Goal: Obtain resource: Download file/media

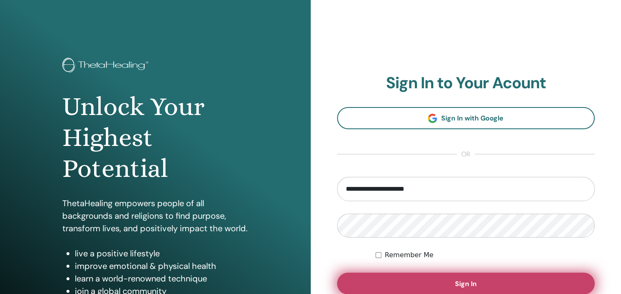
type input "**********"
click at [471, 280] on span "Sign In" at bounding box center [466, 283] width 22 height 9
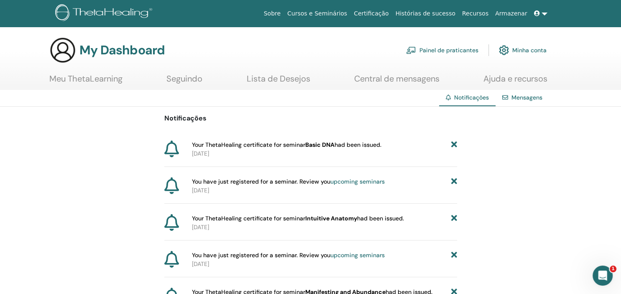
click at [104, 79] on link "Meu ThetaLearning" at bounding box center [85, 82] width 73 height 16
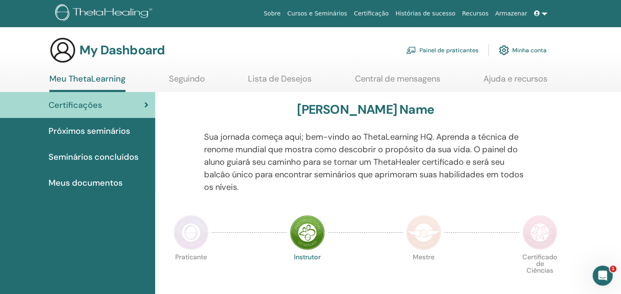
click at [81, 152] on span "Seminários concluídos" at bounding box center [93, 156] width 90 height 13
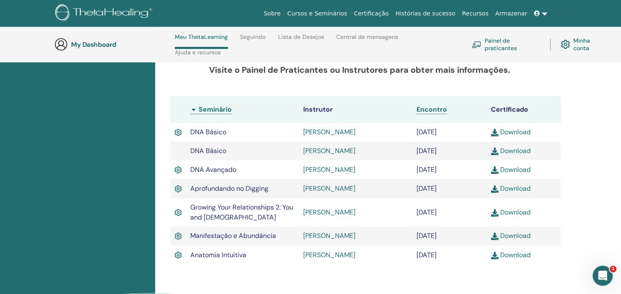
scroll to position [211, 0]
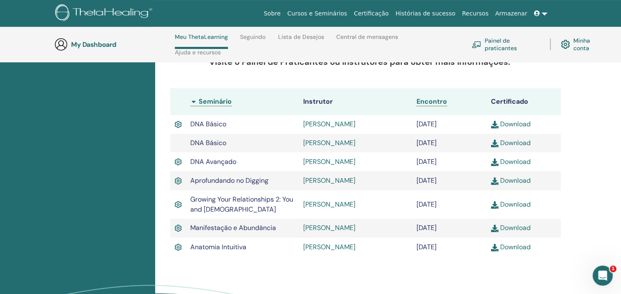
click at [516, 248] on link "Download" at bounding box center [511, 246] width 40 height 9
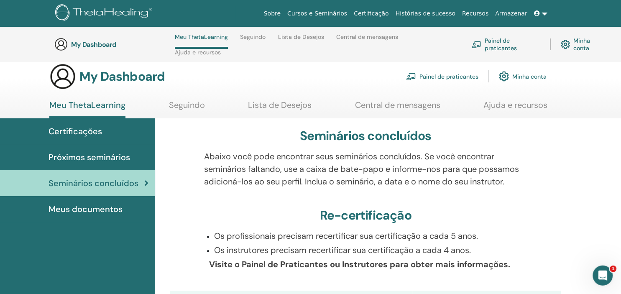
scroll to position [0, 0]
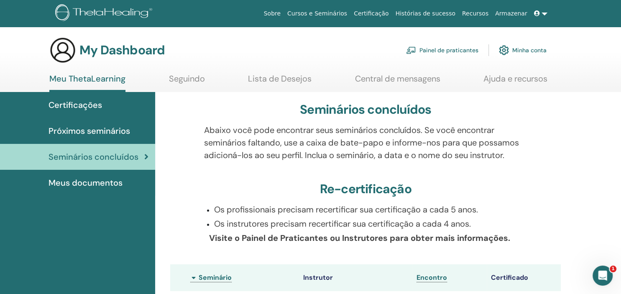
click at [109, 182] on span "Meus documentos" at bounding box center [85, 182] width 74 height 13
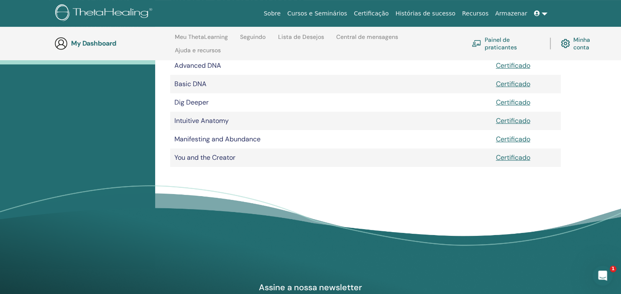
scroll to position [165, 0]
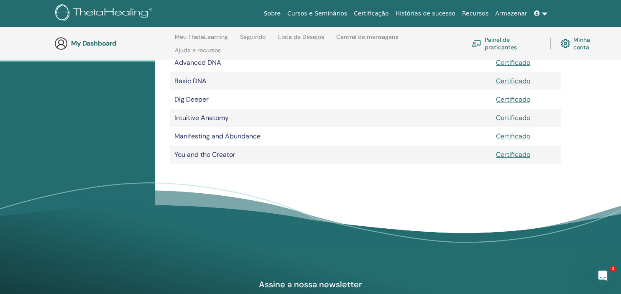
click at [519, 120] on link "Certificado" at bounding box center [513, 117] width 34 height 9
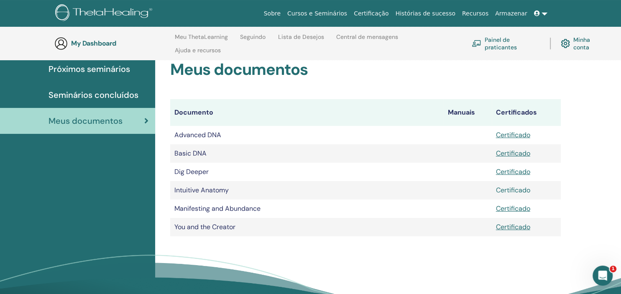
scroll to position [77, 0]
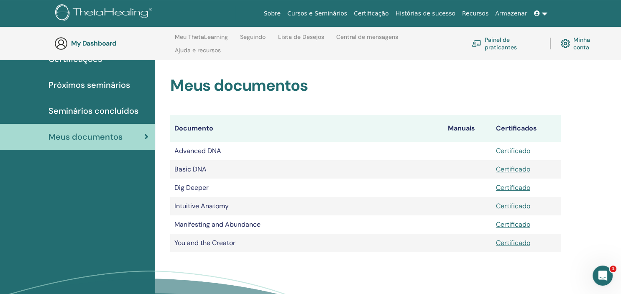
click at [519, 151] on link "Certificado" at bounding box center [513, 150] width 34 height 9
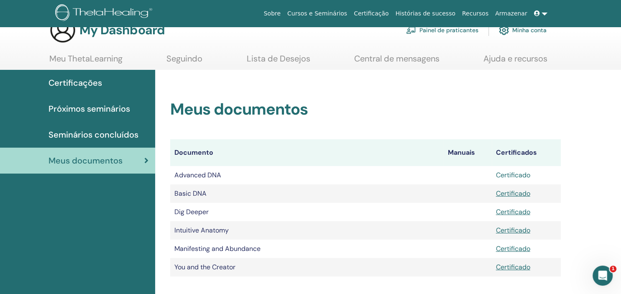
scroll to position [0, 0]
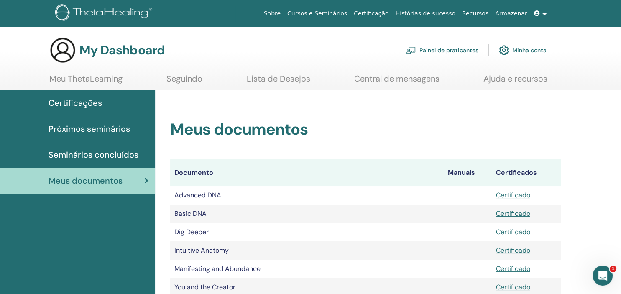
click at [113, 130] on span "Próximos seminários" at bounding box center [88, 128] width 81 height 13
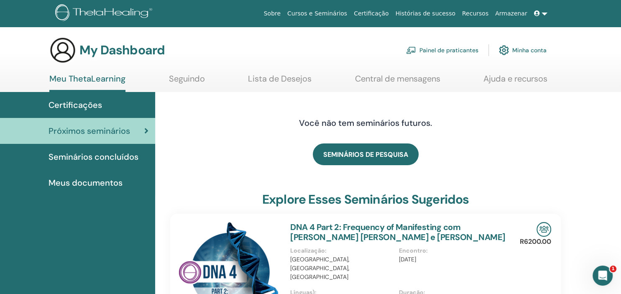
click at [190, 76] on link "Seguindo" at bounding box center [187, 82] width 36 height 16
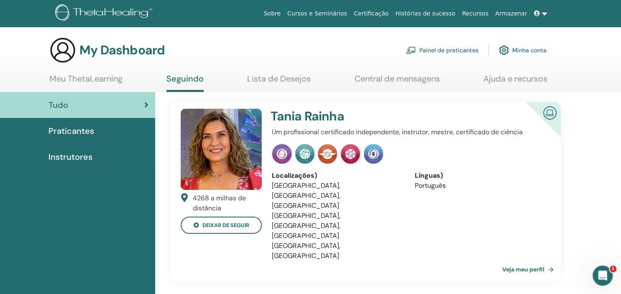
click at [260, 81] on link "Lista de Desejos" at bounding box center [279, 82] width 64 height 16
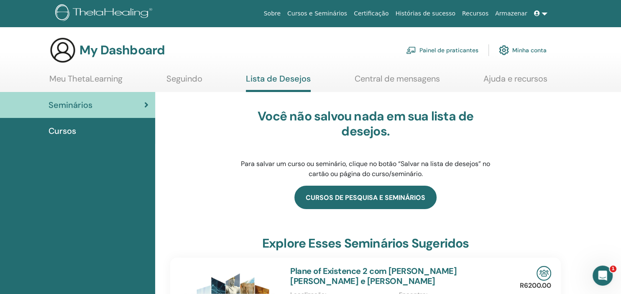
click at [328, 194] on link "cursos de pesquisa e seminários" at bounding box center [365, 197] width 142 height 23
